Goal: Task Accomplishment & Management: Complete application form

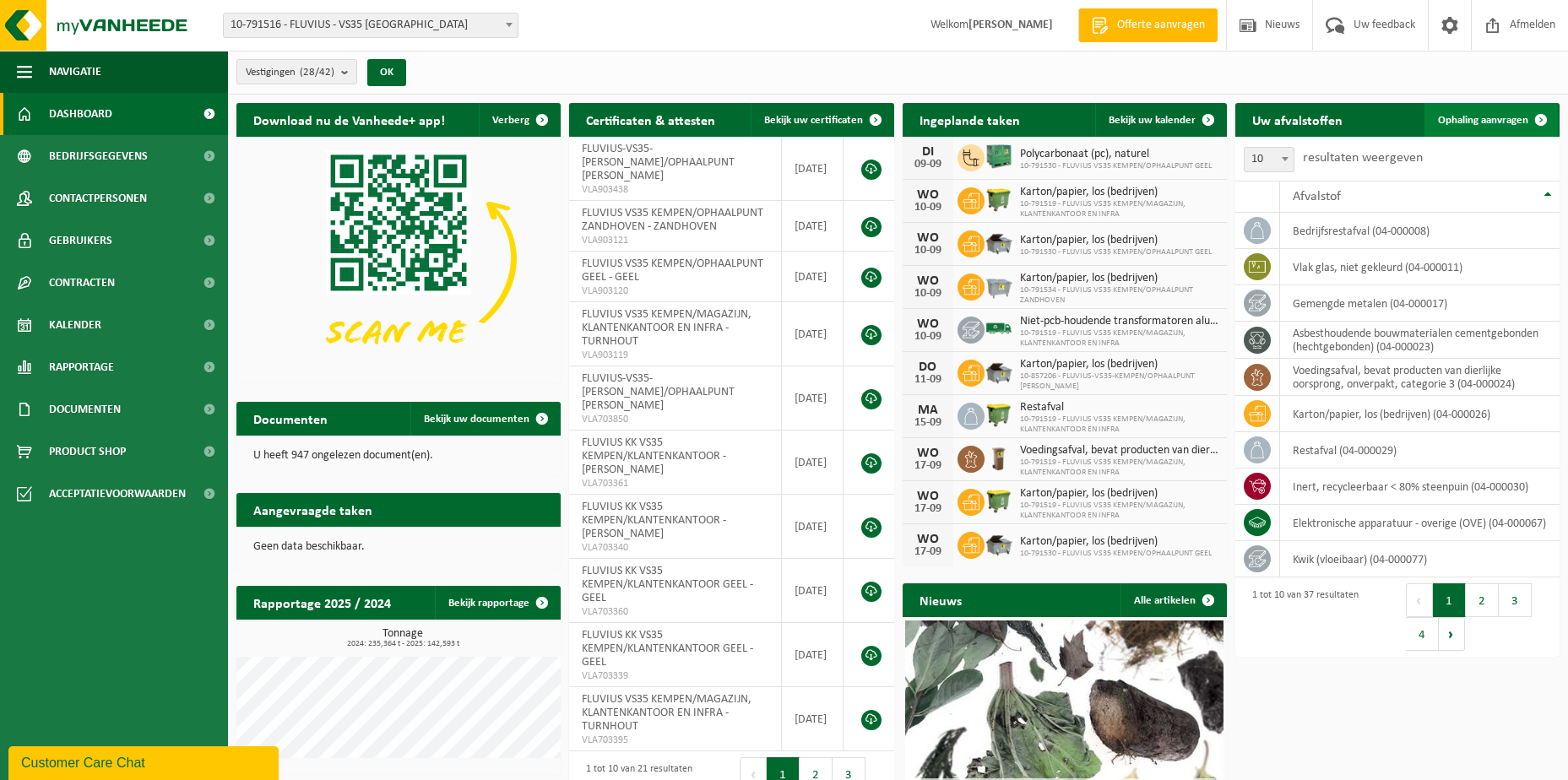
click at [1442, 115] on span "Ophaling aanvragen" at bounding box center [1483, 119] width 90 height 11
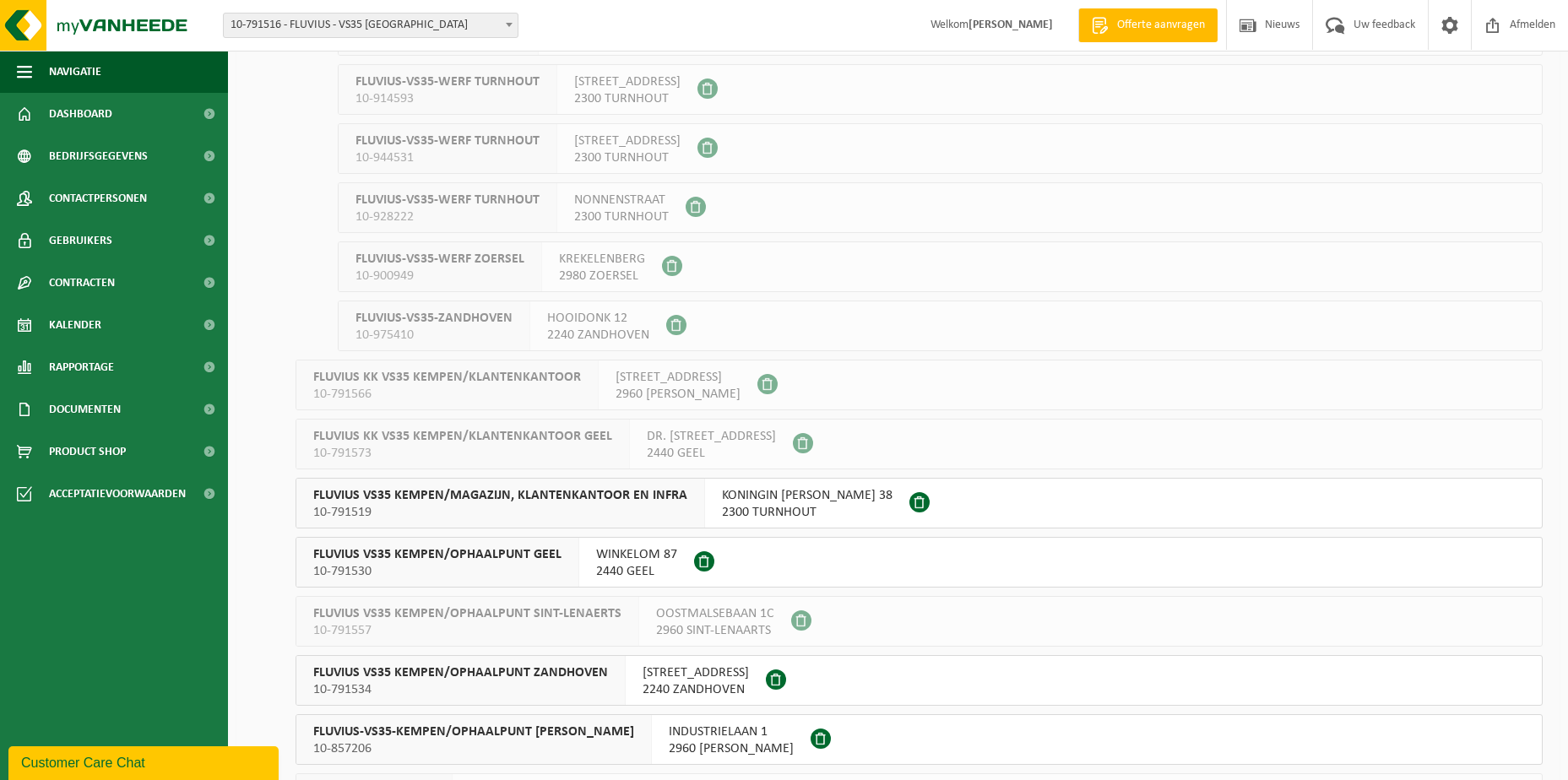
scroll to position [929, 0]
click at [740, 499] on span "KONINGIN ELISABETHLEI 38" at bounding box center [807, 494] width 170 height 17
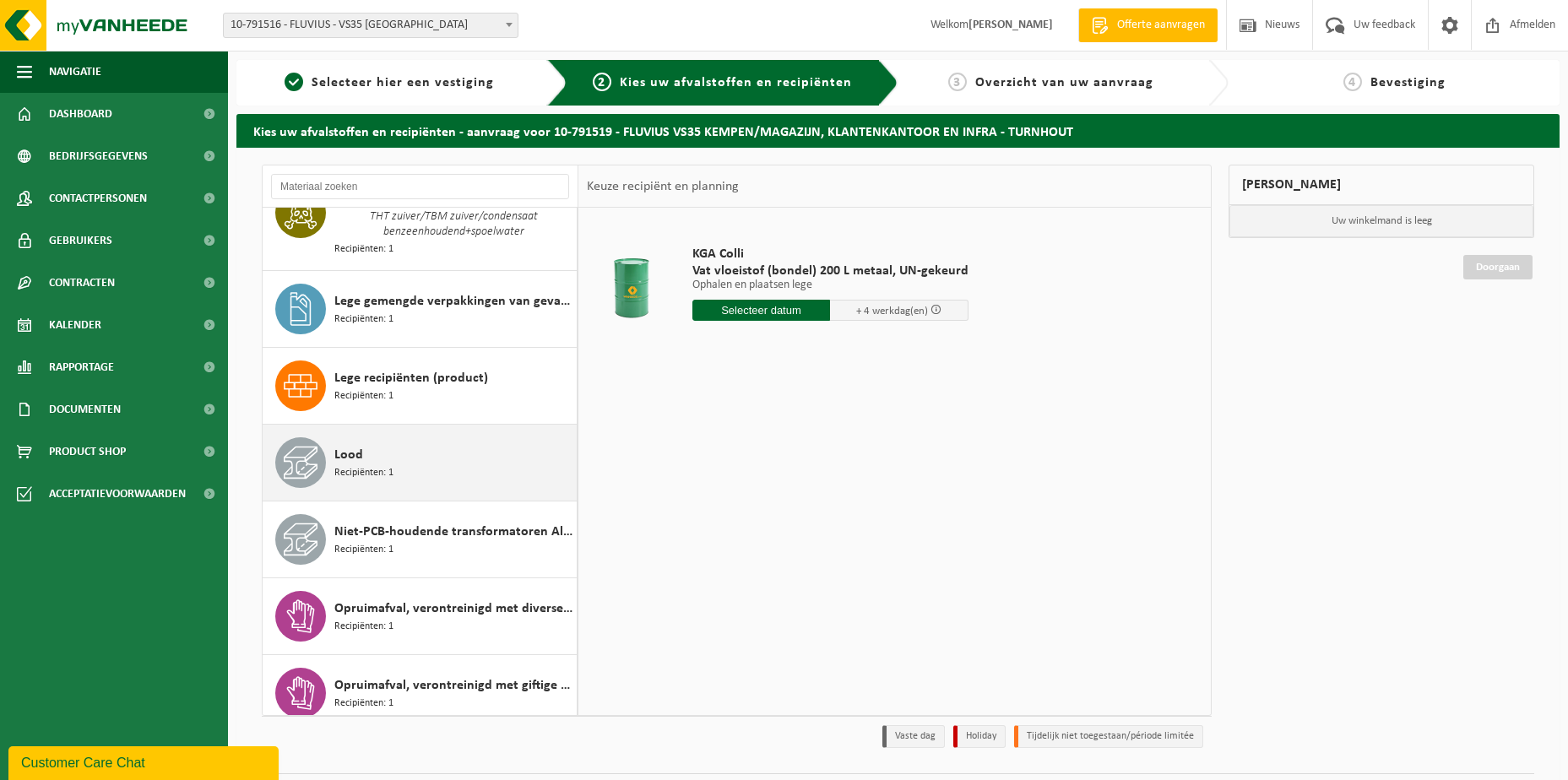
scroll to position [1351, 0]
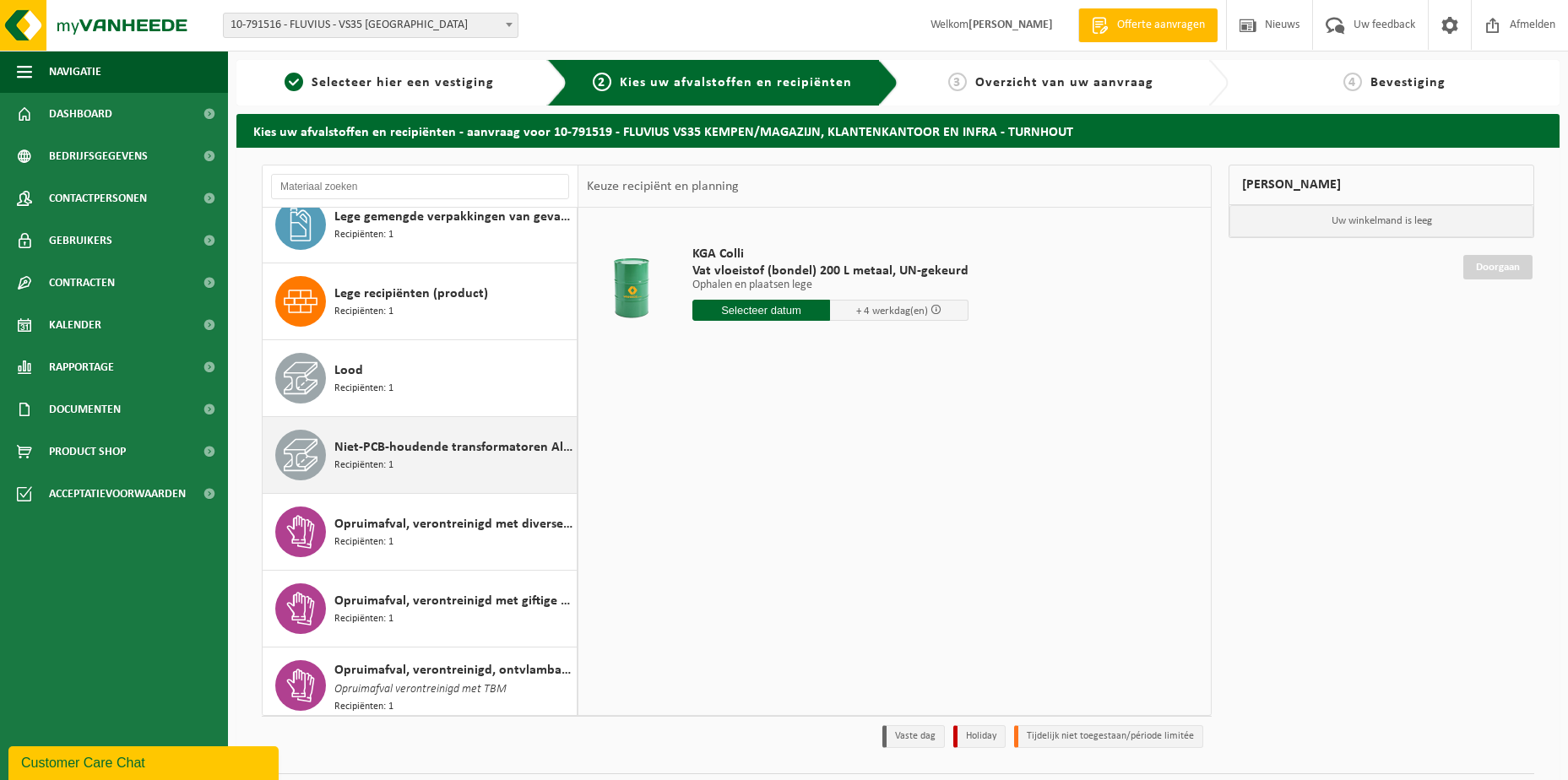
click at [400, 446] on span "Niet-PCB-houdende transformatoren Alu/Cu wikkelingen" at bounding box center [453, 447] width 238 height 21
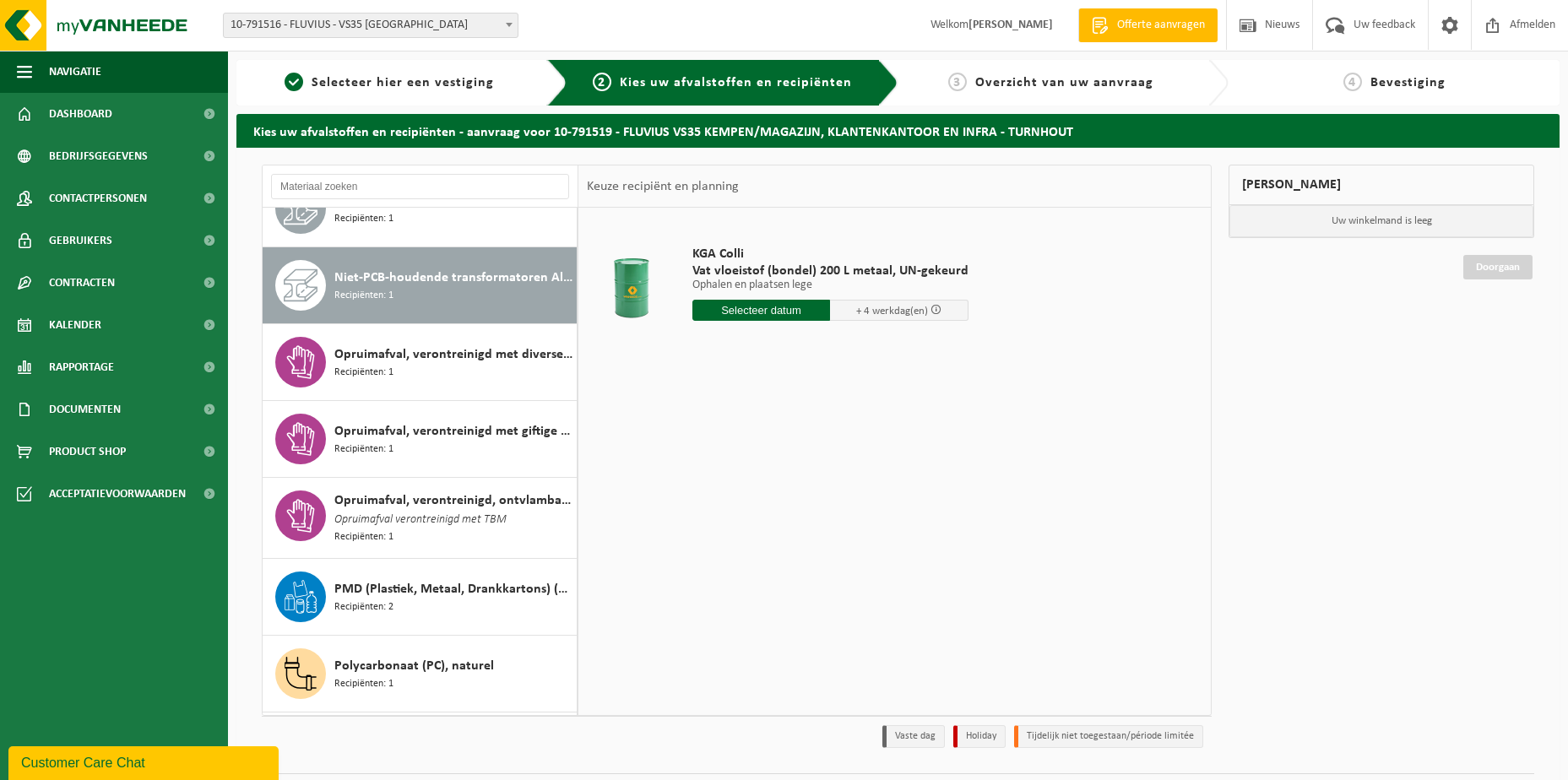
scroll to position [1554, 0]
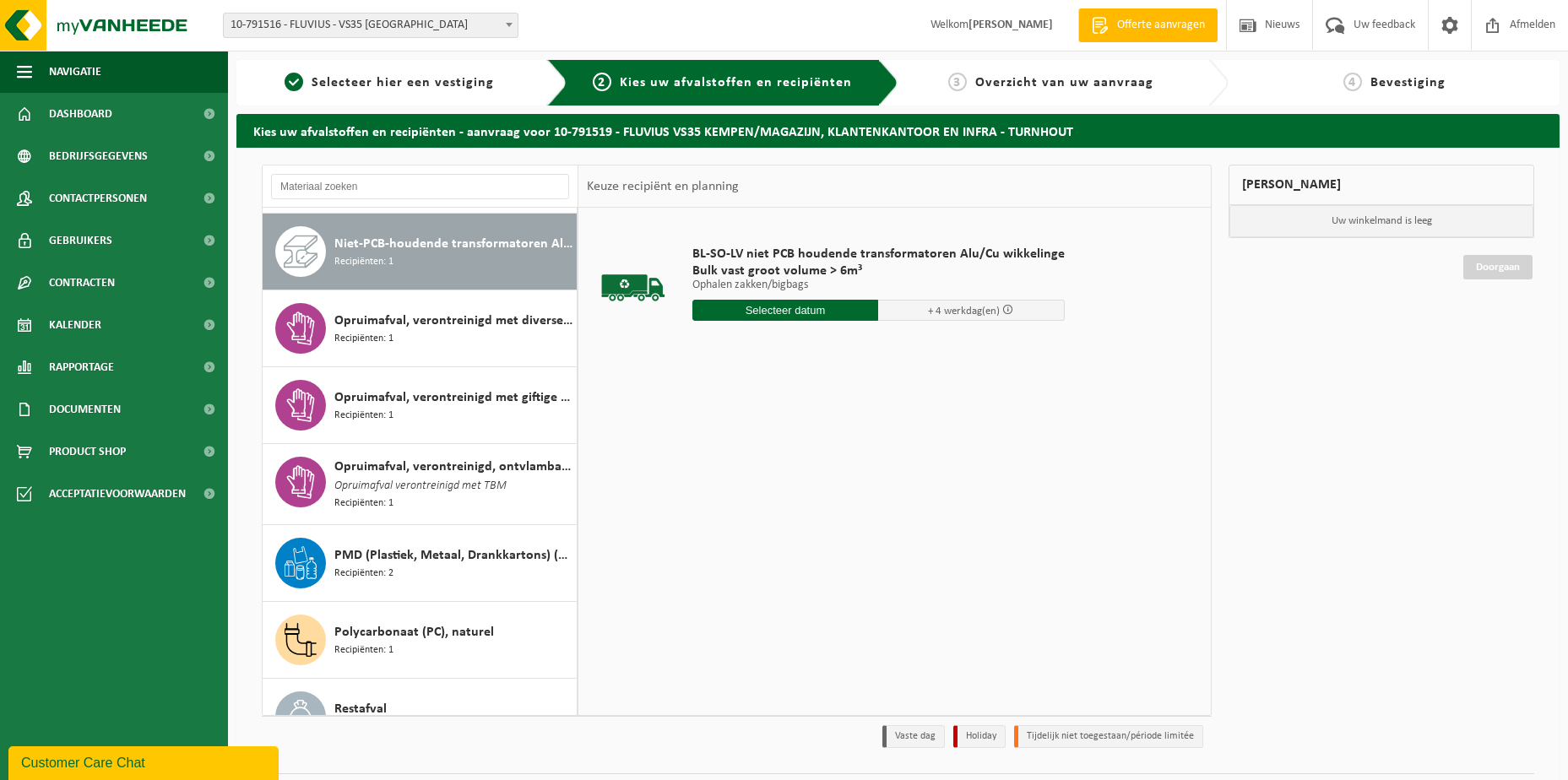
click at [729, 308] on input "text" at bounding box center [785, 310] width 187 height 22
click at [780, 302] on input "text" at bounding box center [785, 310] width 187 height 22
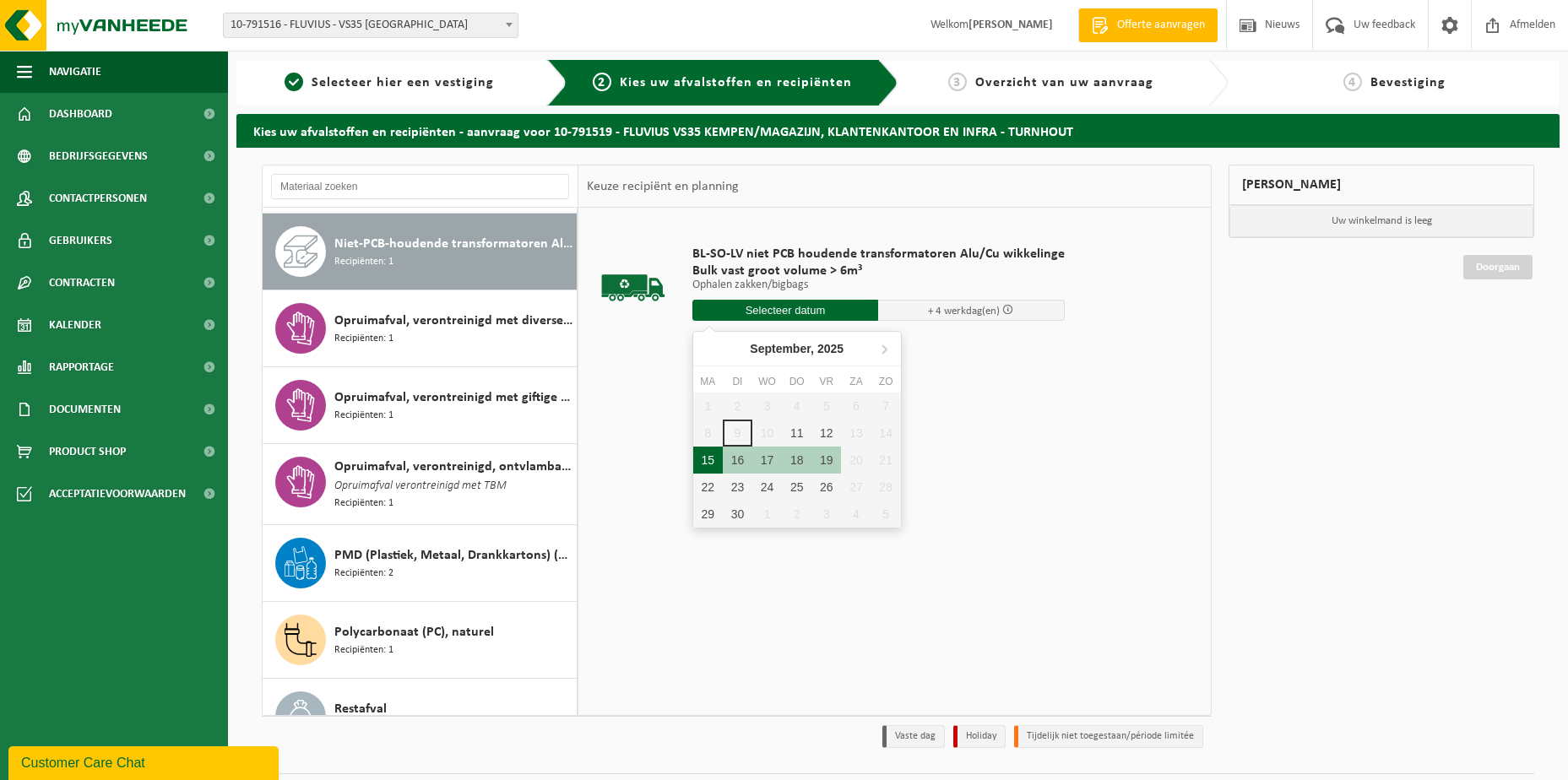
click at [708, 458] on div "15" at bounding box center [708, 460] width 29 height 27
type input "Van 2025-09-15"
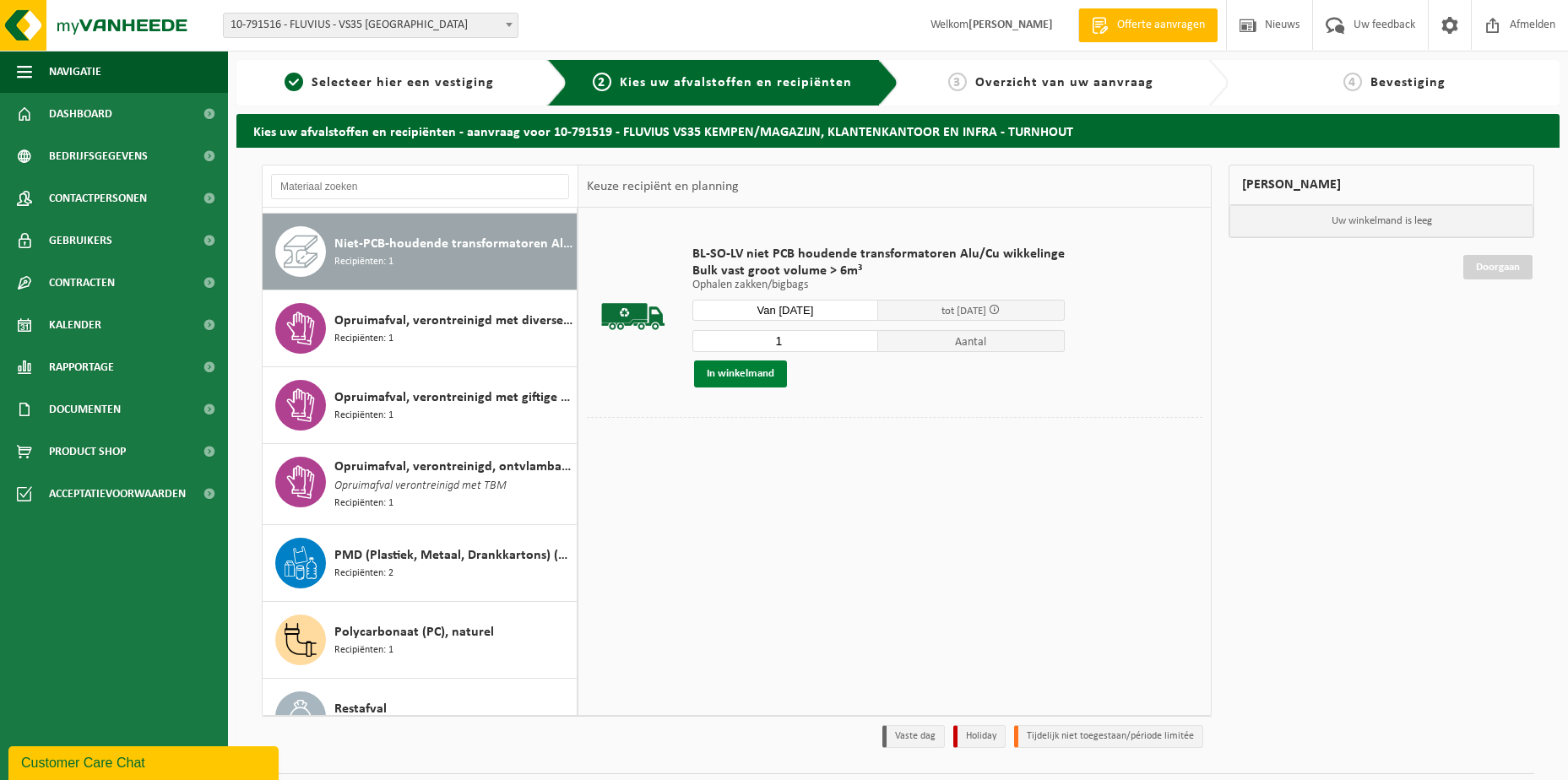
click at [744, 369] on button "In winkelmand" at bounding box center [740, 374] width 93 height 27
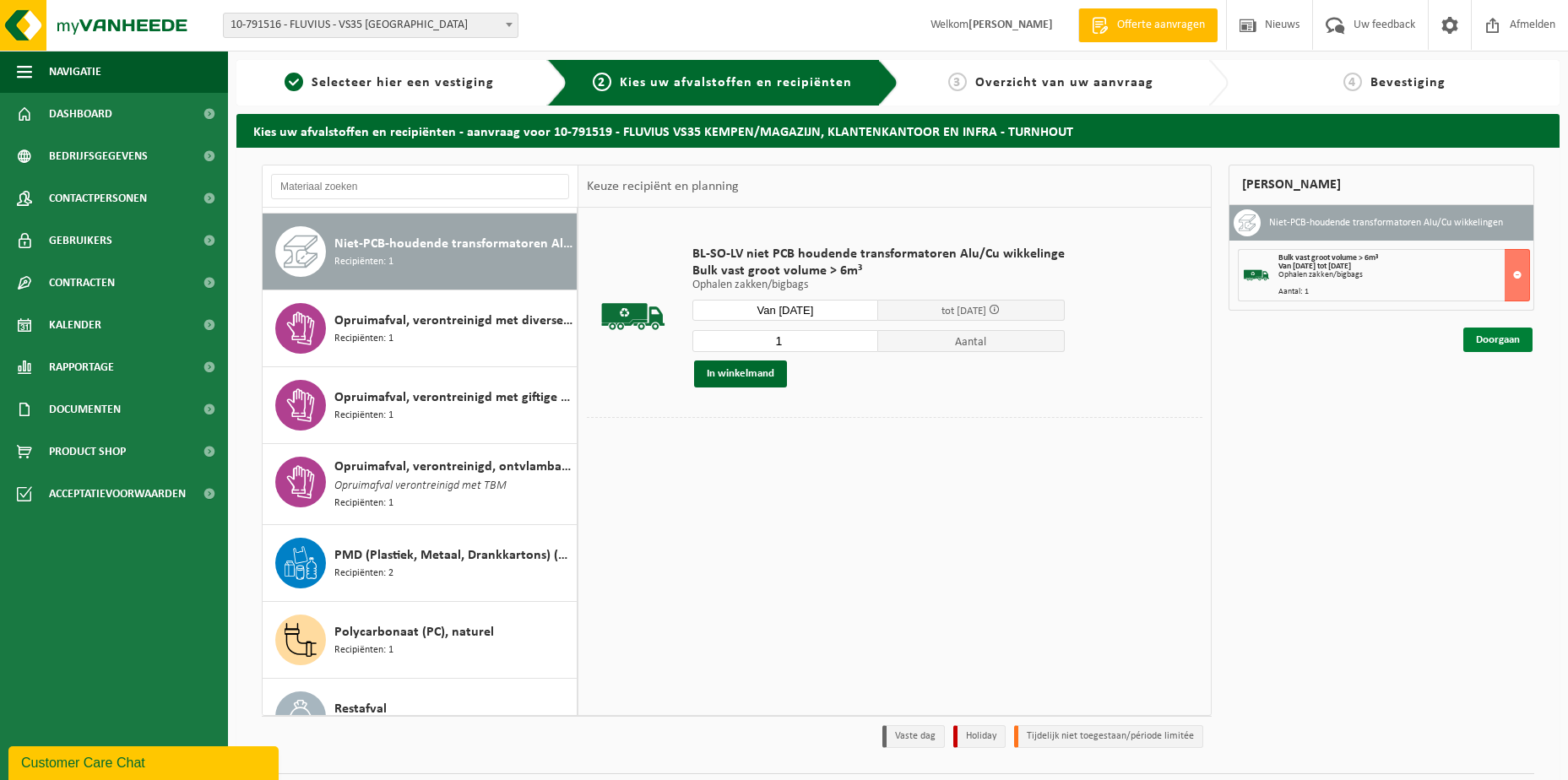
click at [1486, 339] on link "Doorgaan" at bounding box center [1498, 340] width 69 height 24
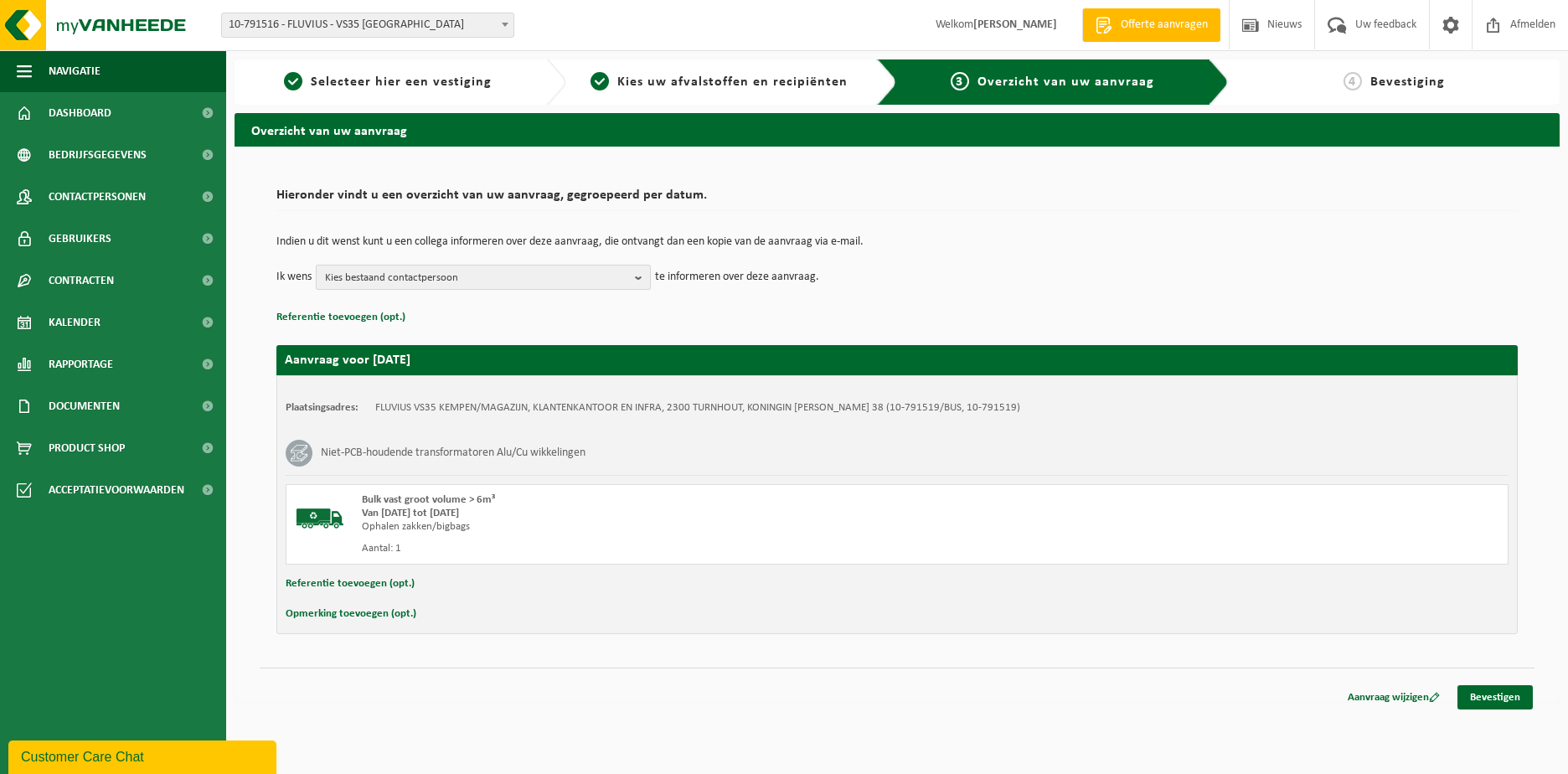
click at [638, 273] on b "button" at bounding box center [643, 277] width 16 height 23
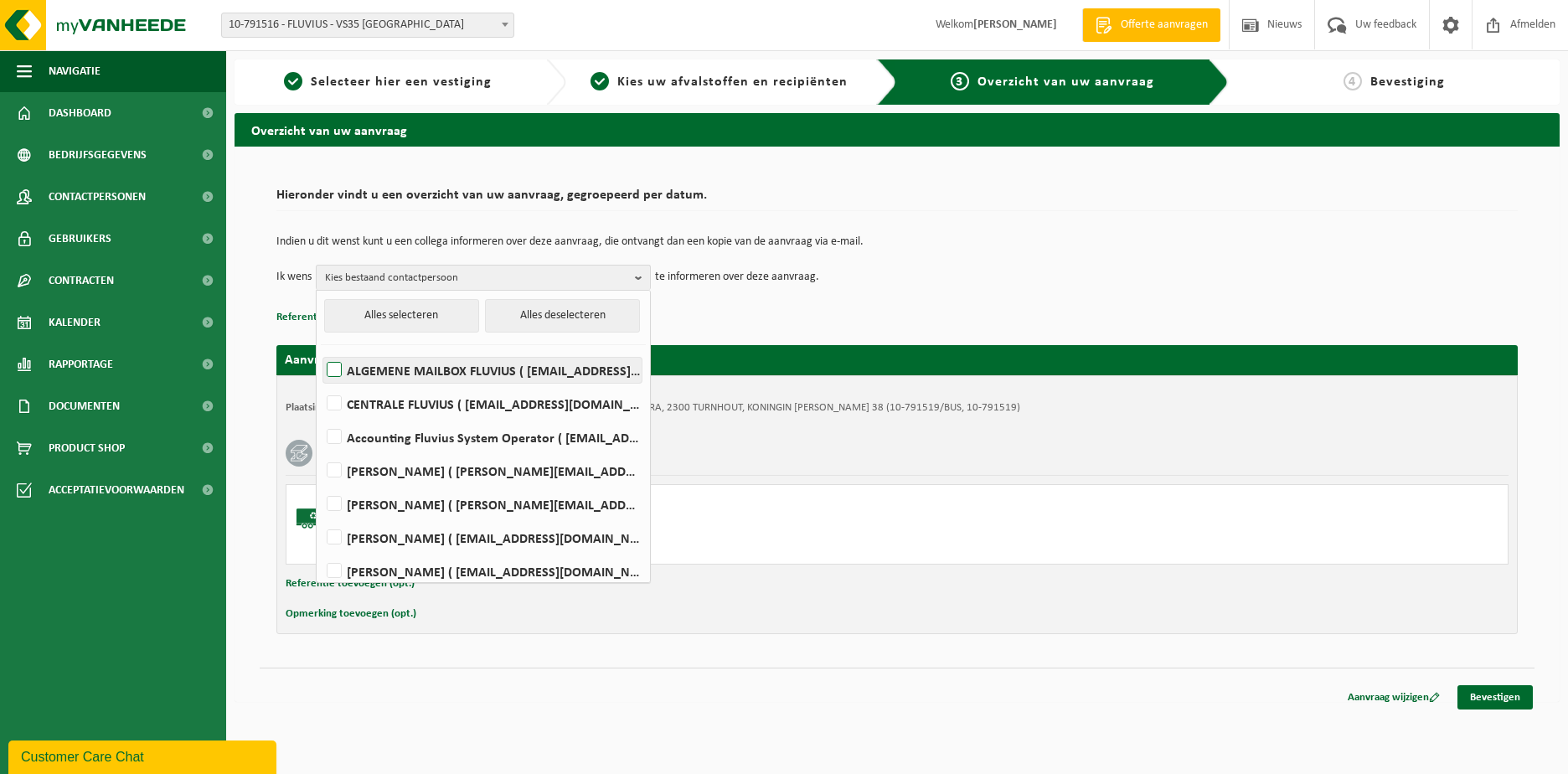
click at [397, 375] on label "ALGEMENE MAILBOX FLUVIUS ( fluvius-logistiek-afvalbeheer@fluvius.be )" at bounding box center [483, 370] width 318 height 25
click at [320, 350] on input "ALGEMENE MAILBOX FLUVIUS ( fluvius-logistiek-afvalbeheer@fluvius.be )" at bounding box center [320, 349] width 1 height 1
checkbox input "true"
click at [302, 586] on button "Referentie toevoegen (opt.)" at bounding box center [350, 584] width 129 height 21
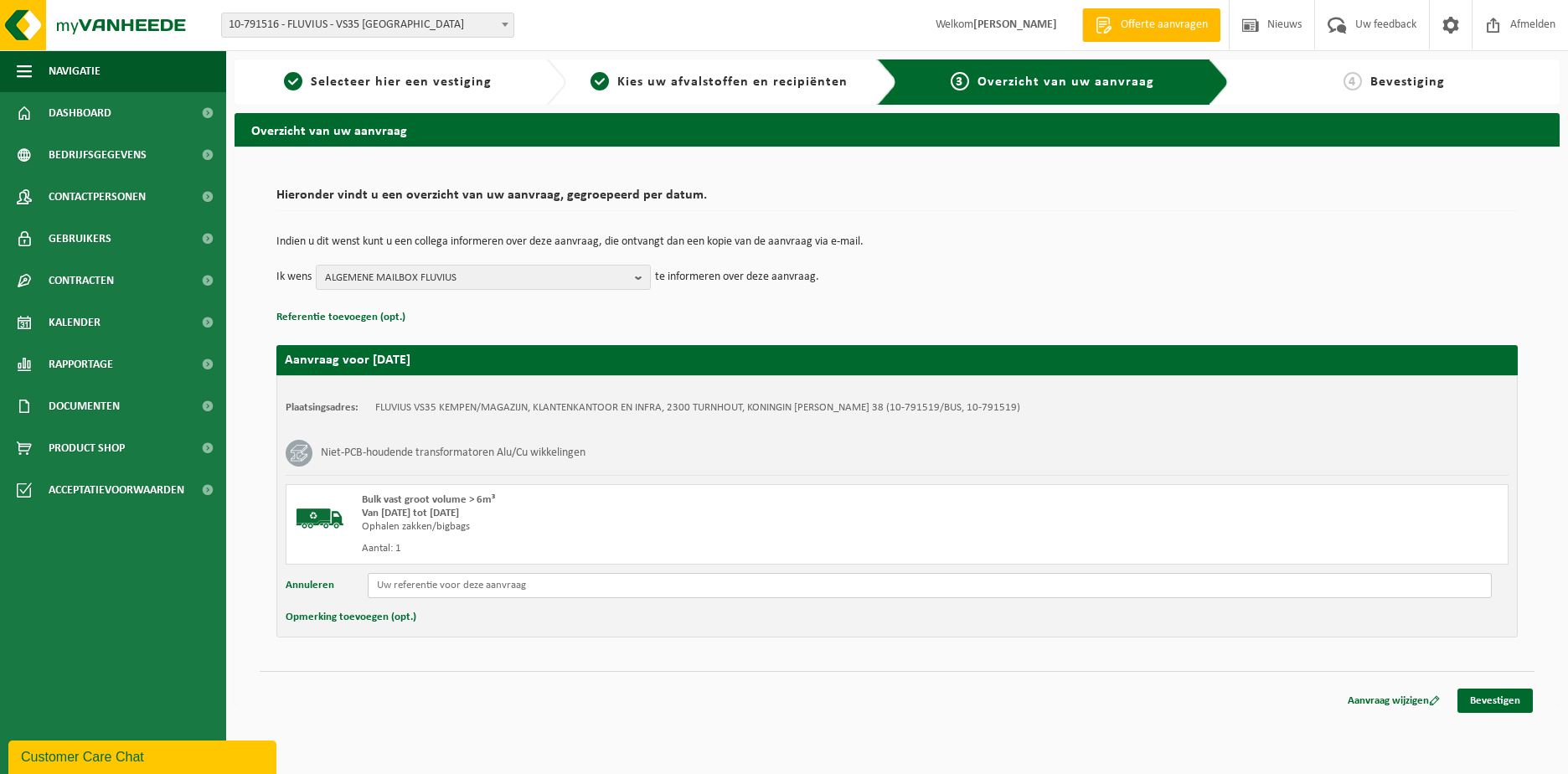
click at [434, 581] on input "text" at bounding box center [930, 586] width 1124 height 25
type input "Reeds in Beringen SN 8312825 ID 7345 BJ 1983 160KVA slopen"
click at [1490, 705] on link "Bevestigen" at bounding box center [1495, 700] width 76 height 24
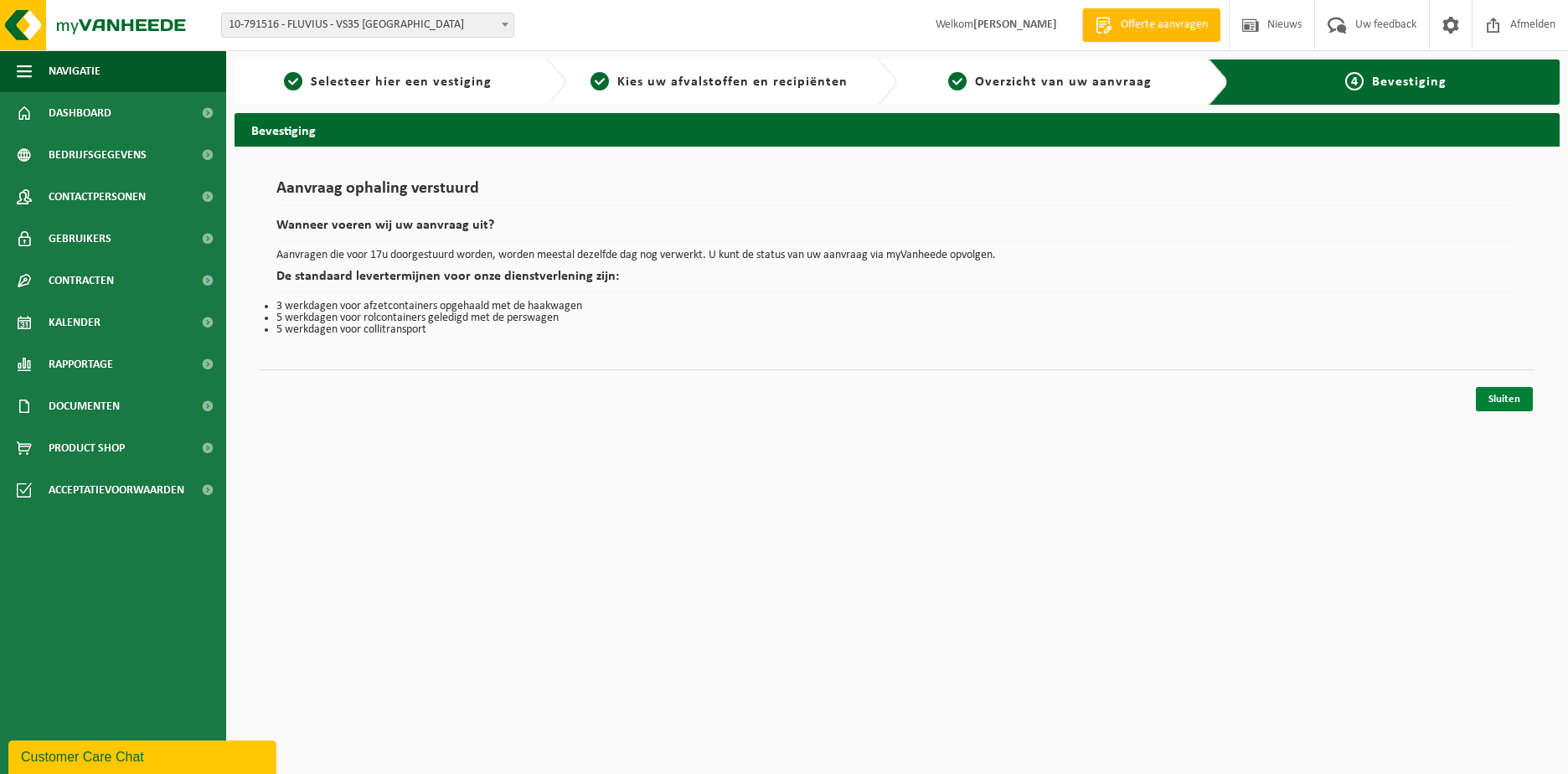
click at [1513, 396] on link "Sluiten" at bounding box center [1504, 399] width 57 height 24
